Goal: Find specific page/section: Find specific page/section

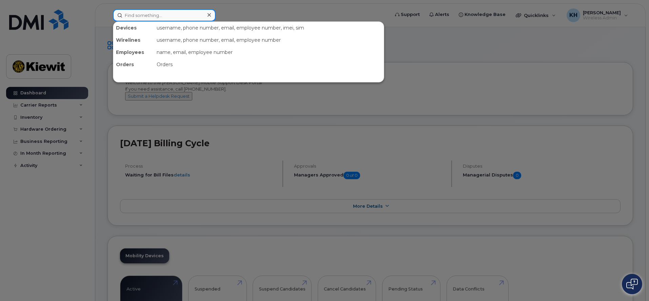
click at [175, 16] on input at bounding box center [164, 15] width 103 height 12
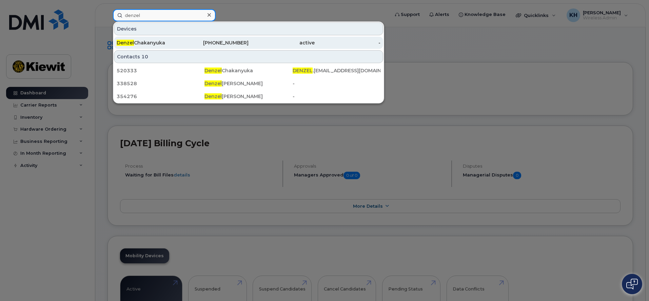
type input "denzel"
click at [164, 44] on div "[PERSON_NAME]" at bounding box center [150, 42] width 66 height 7
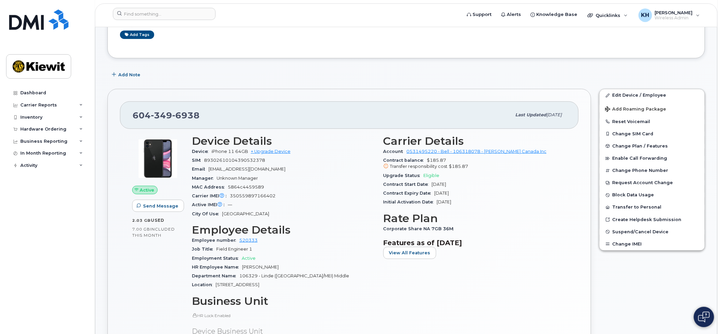
scroll to position [72, 0]
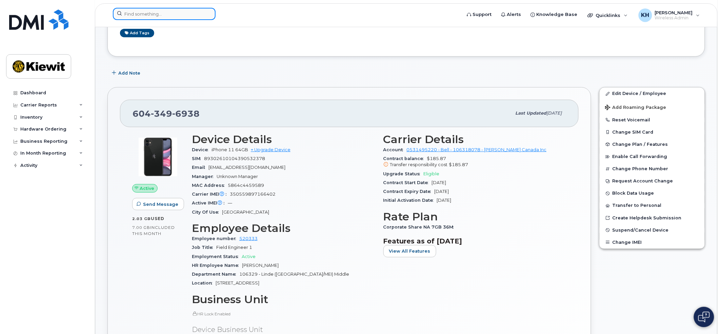
click at [155, 11] on input at bounding box center [164, 14] width 103 height 12
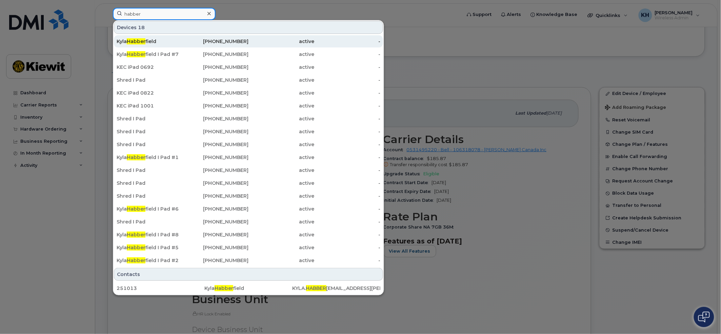
type input "habber"
click at [147, 43] on div "Kyla Habber field" at bounding box center [150, 41] width 66 height 7
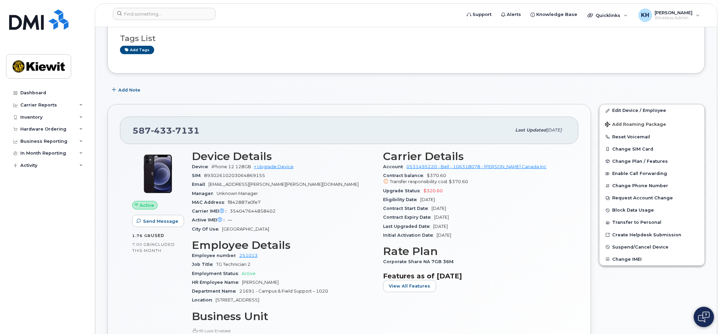
scroll to position [113, 0]
